Goal: Task Accomplishment & Management: Use online tool/utility

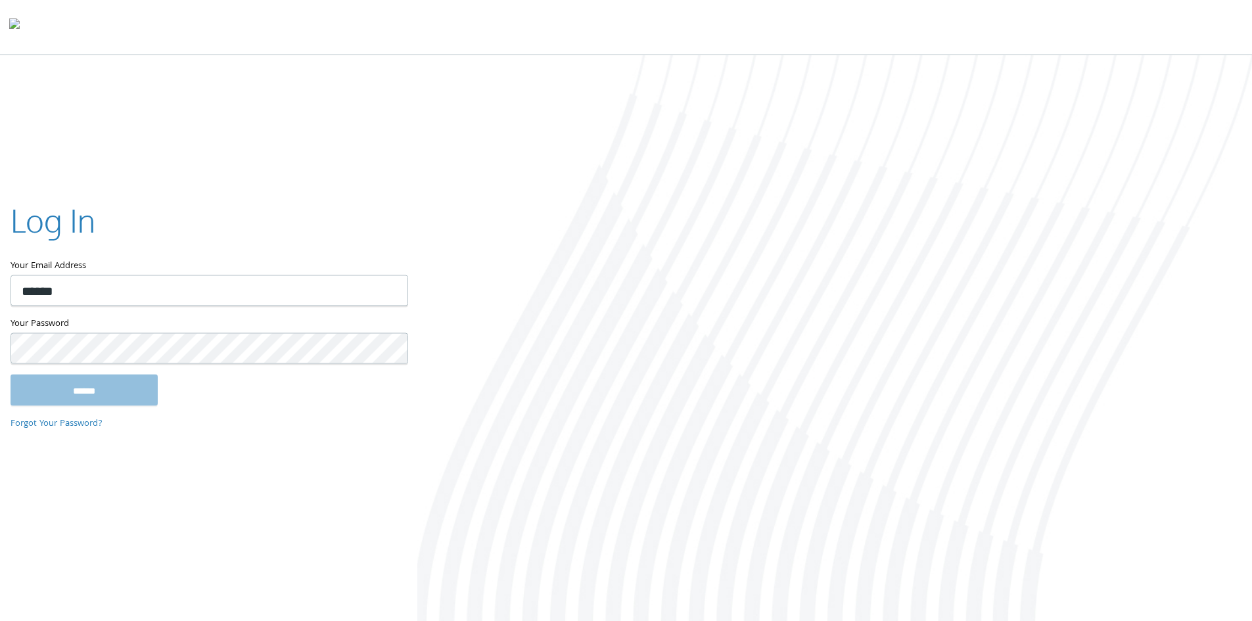
type input "**********"
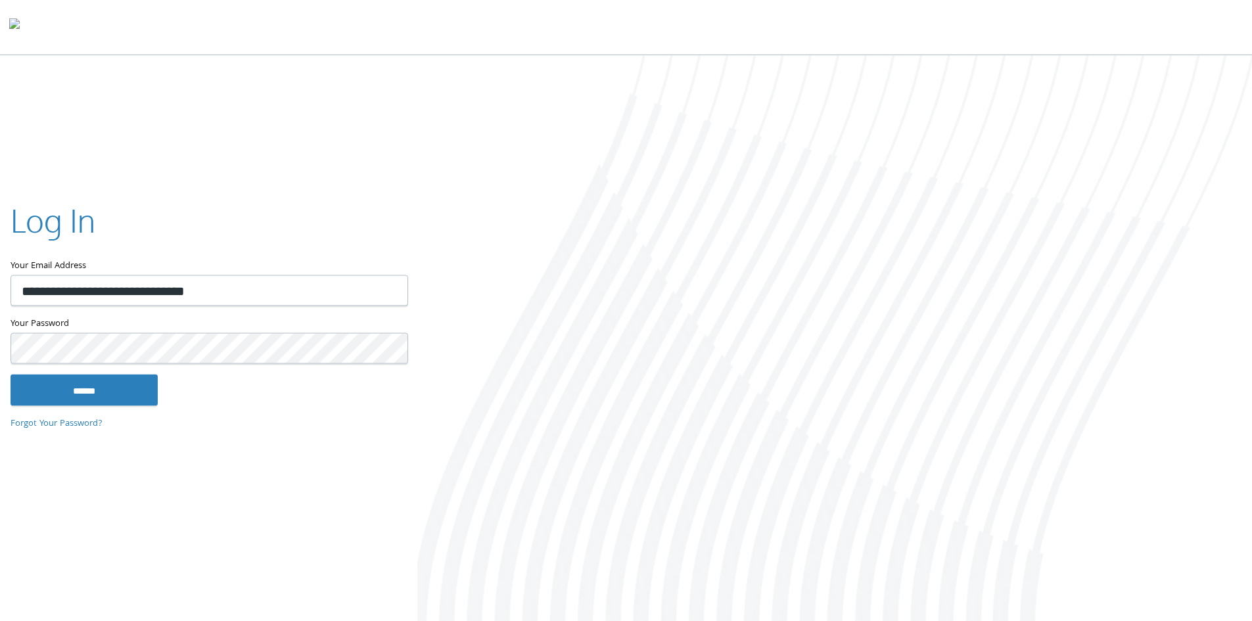
click at [11, 374] on input "******" at bounding box center [84, 390] width 147 height 32
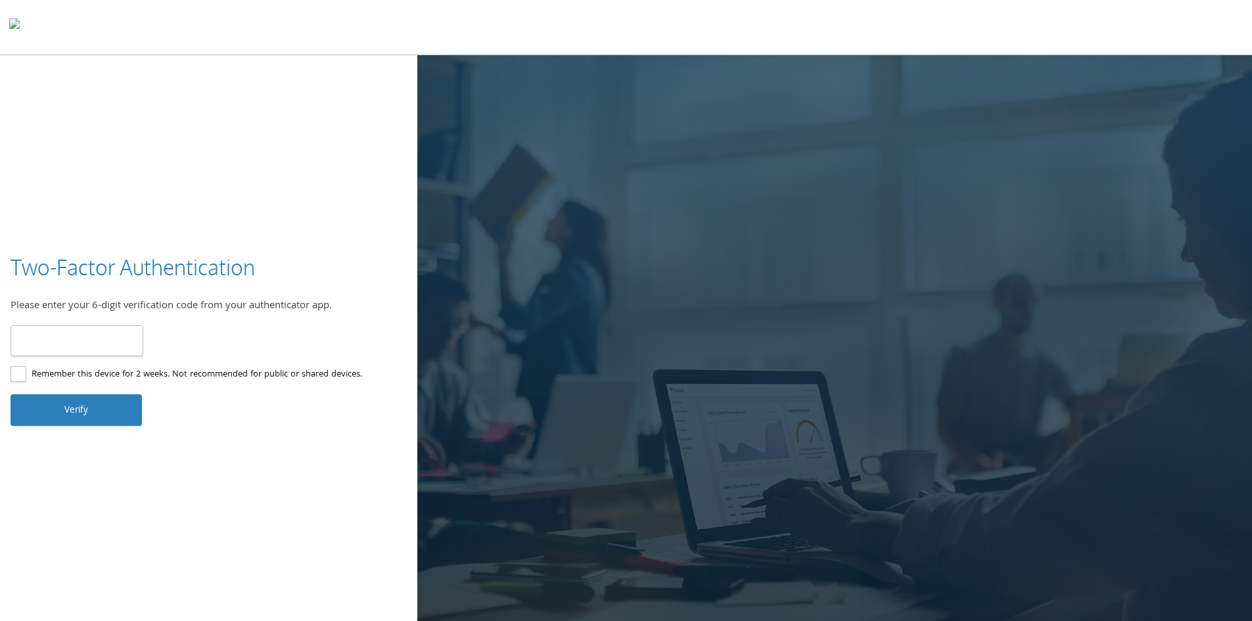
type input "******"
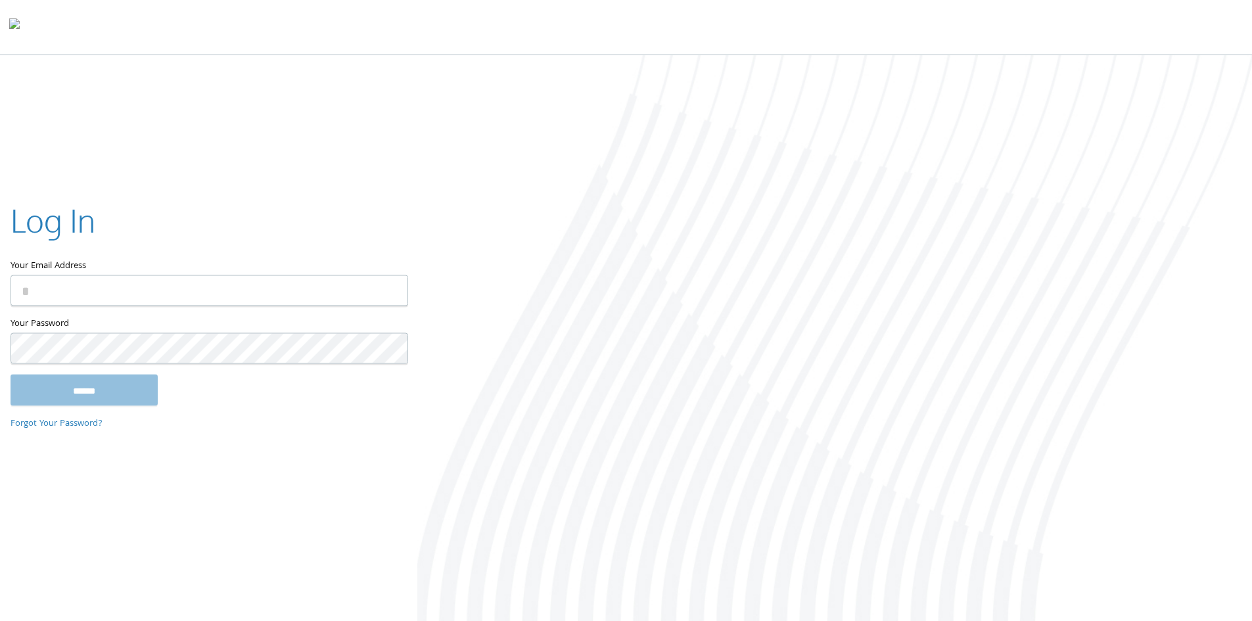
click at [814, 140] on div at bounding box center [834, 339] width 835 height 569
